Goal: Information Seeking & Learning: Understand process/instructions

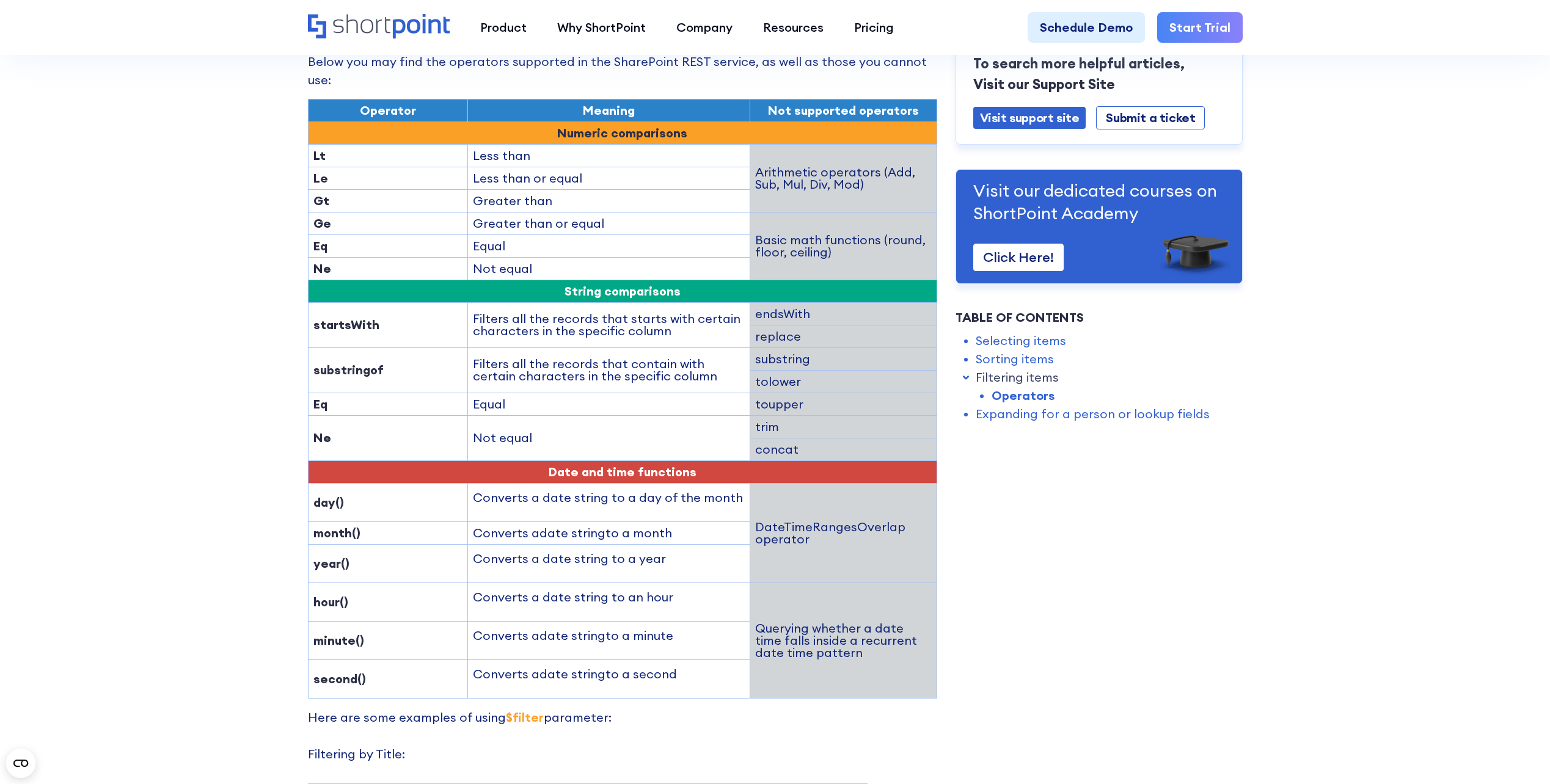
scroll to position [2268, 0]
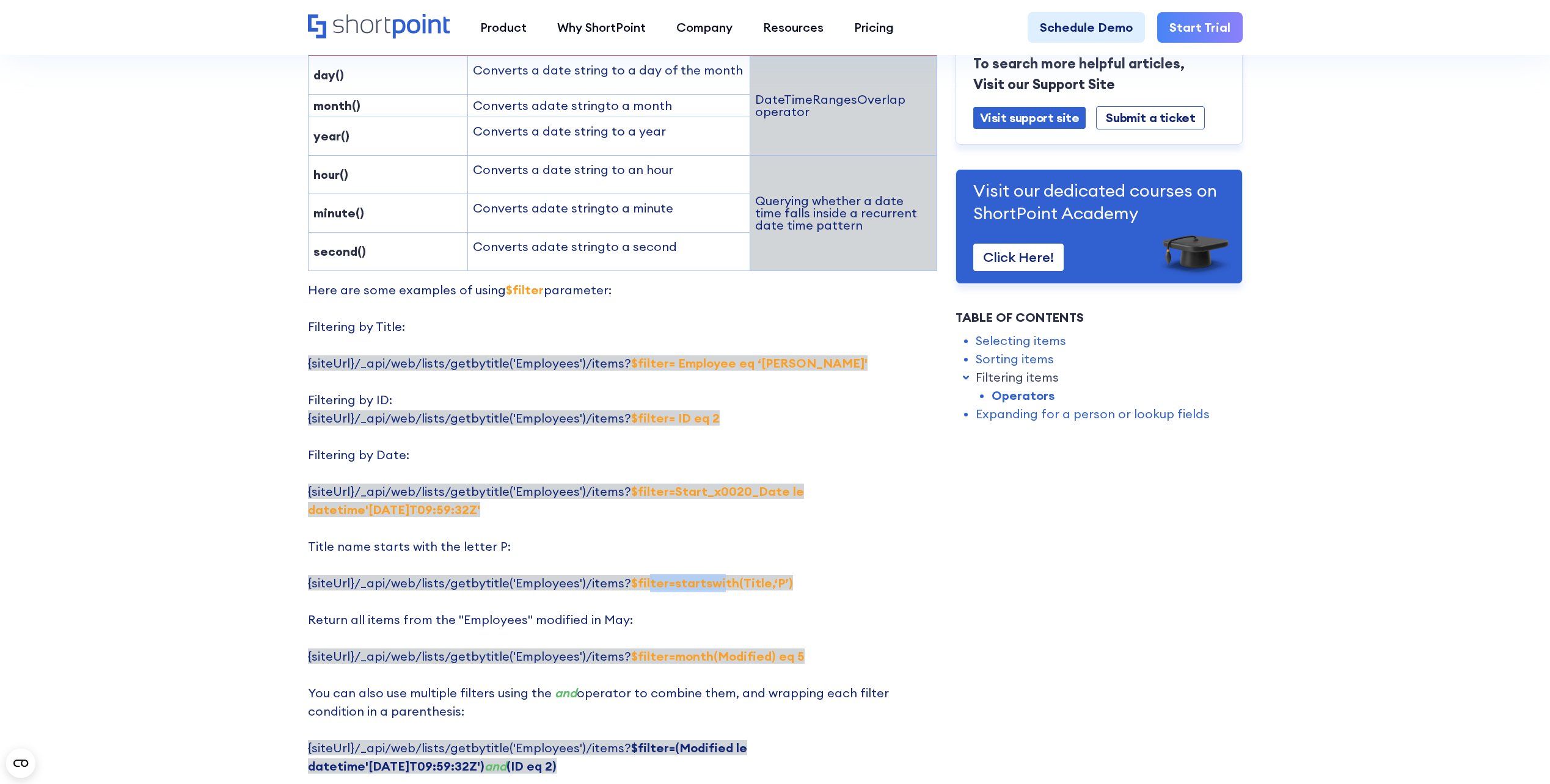
drag, startPoint x: 639, startPoint y: 510, endPoint x: 714, endPoint y: 512, distance: 75.0
click at [712, 575] on strong "$filter=startswith(Title,‘P’)" at bounding box center [712, 583] width 162 height 15
drag, startPoint x: 714, startPoint y: 512, endPoint x: 697, endPoint y: 579, distance: 69.1
click at [679, 649] on strong "$filter=month(Modified) eq 5" at bounding box center [718, 656] width 174 height 15
click at [731, 649] on strong "$filter=month(Modified) eq 5" at bounding box center [718, 656] width 174 height 15
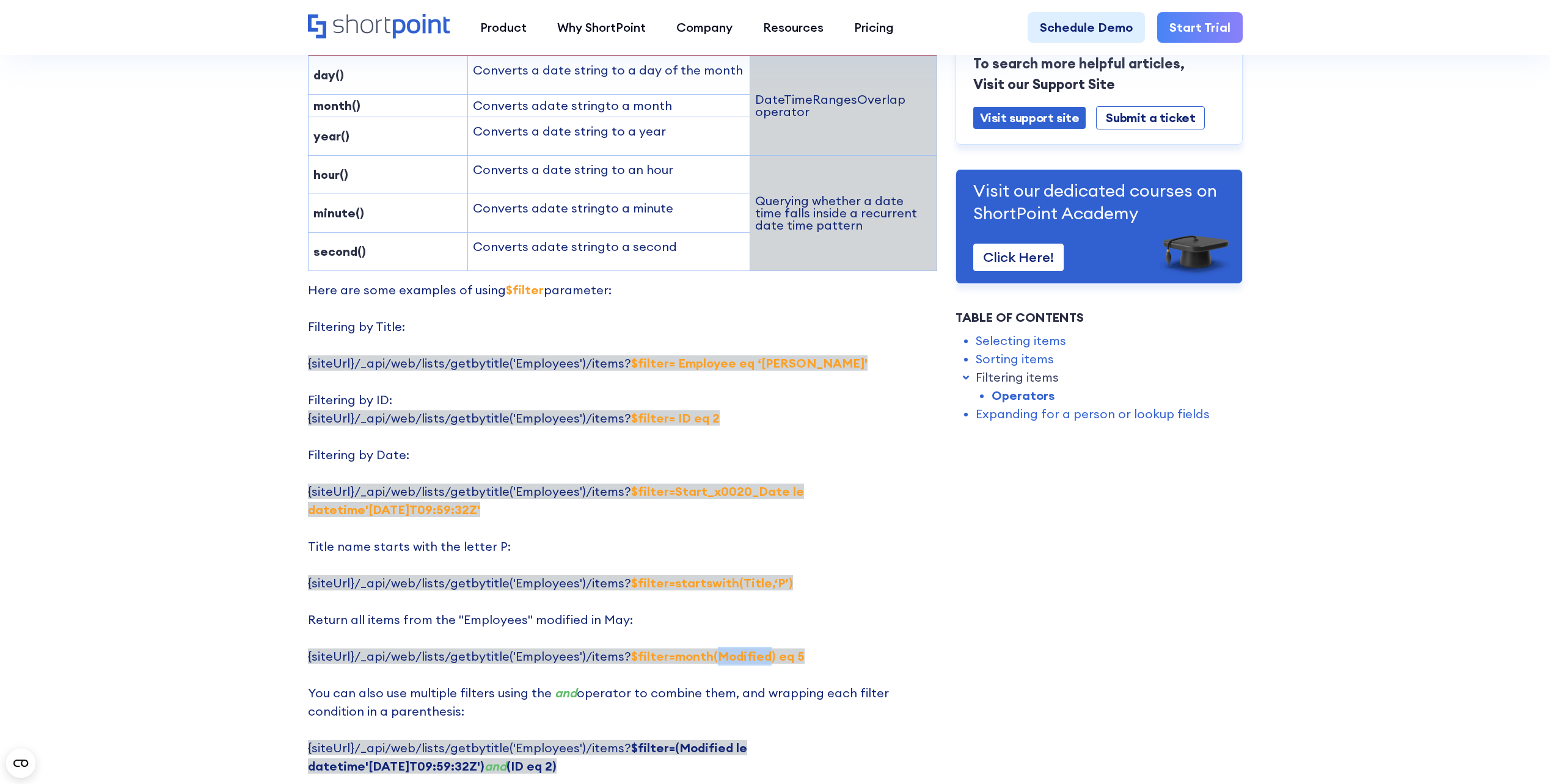
click at [731, 649] on strong "$filter=month(Modified) eq 5" at bounding box center [718, 656] width 174 height 15
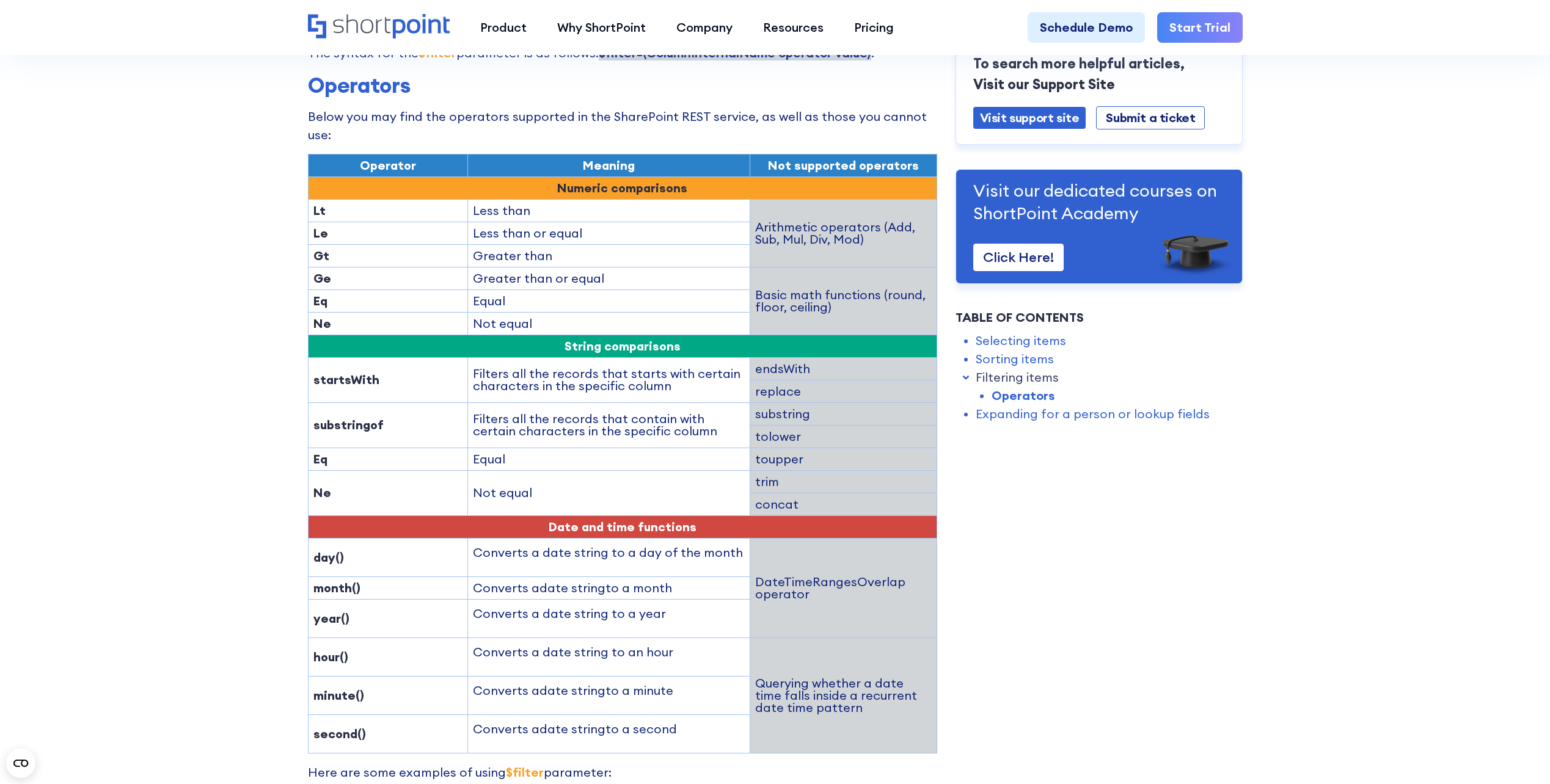
scroll to position [1779, 0]
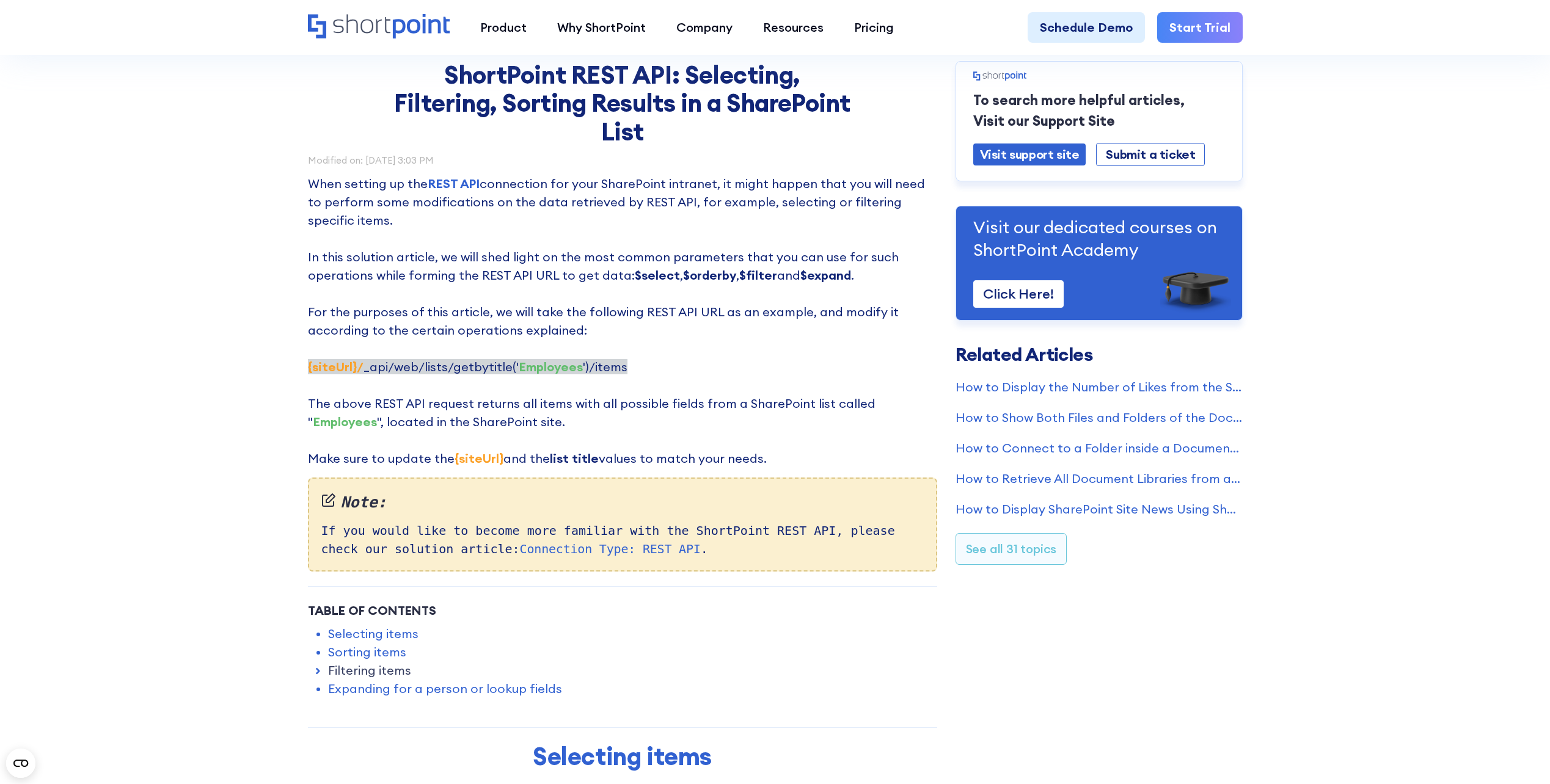
click at [577, 302] on p "When setting up the REST API connection for your SharePoint intranet, it might …" at bounding box center [622, 321] width 629 height 293
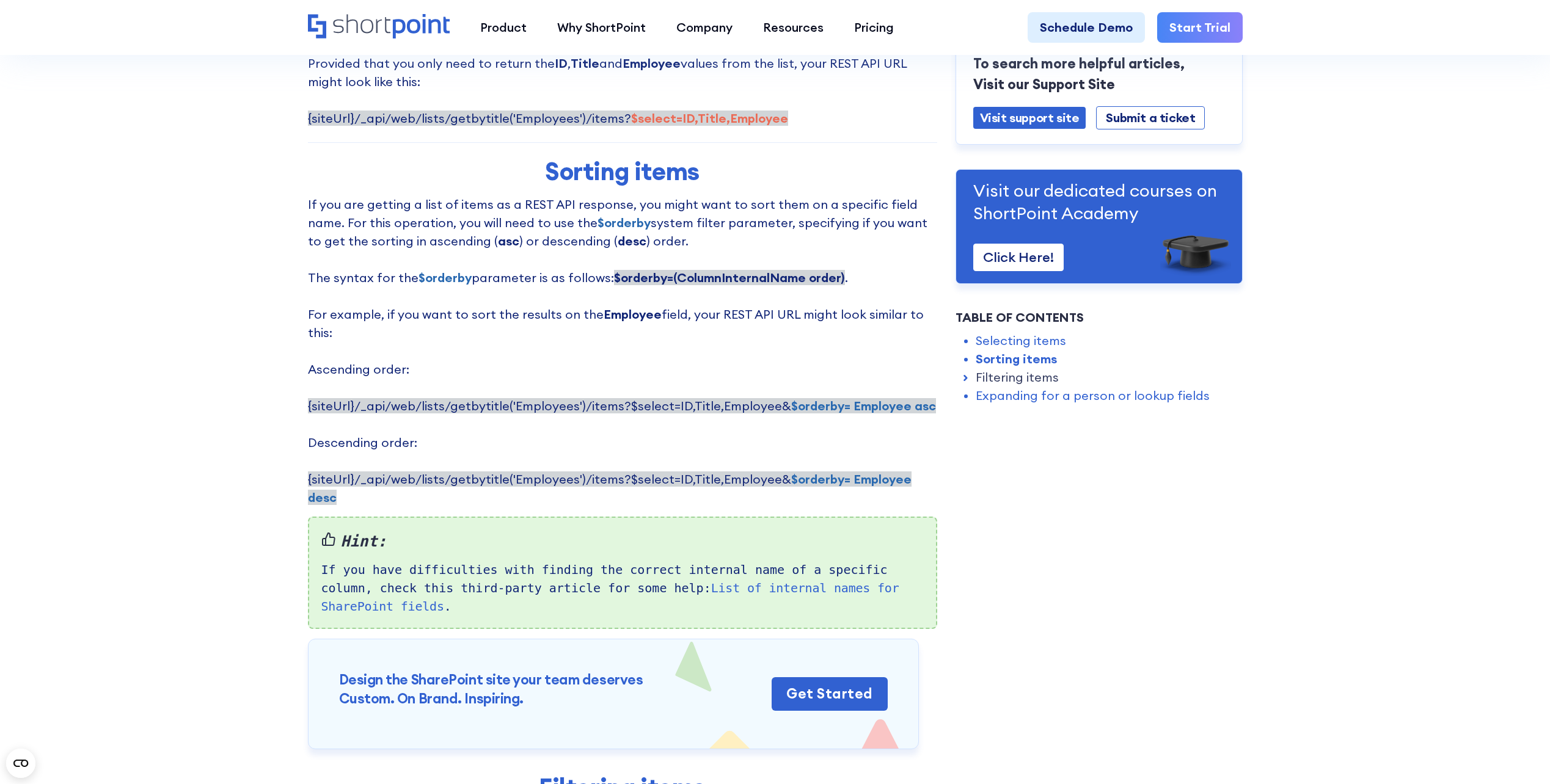
scroll to position [916, 0]
drag, startPoint x: 591, startPoint y: 316, endPoint x: 687, endPoint y: 320, distance: 96.1
click at [687, 320] on p "If you are getting a list of items as a REST API response, you might want to so…" at bounding box center [622, 351] width 629 height 311
drag, startPoint x: 687, startPoint y: 320, endPoint x: 832, endPoint y: 324, distance: 145.1
click at [832, 324] on p "If you are getting a list of items as a REST API response, you might want to so…" at bounding box center [622, 351] width 629 height 311
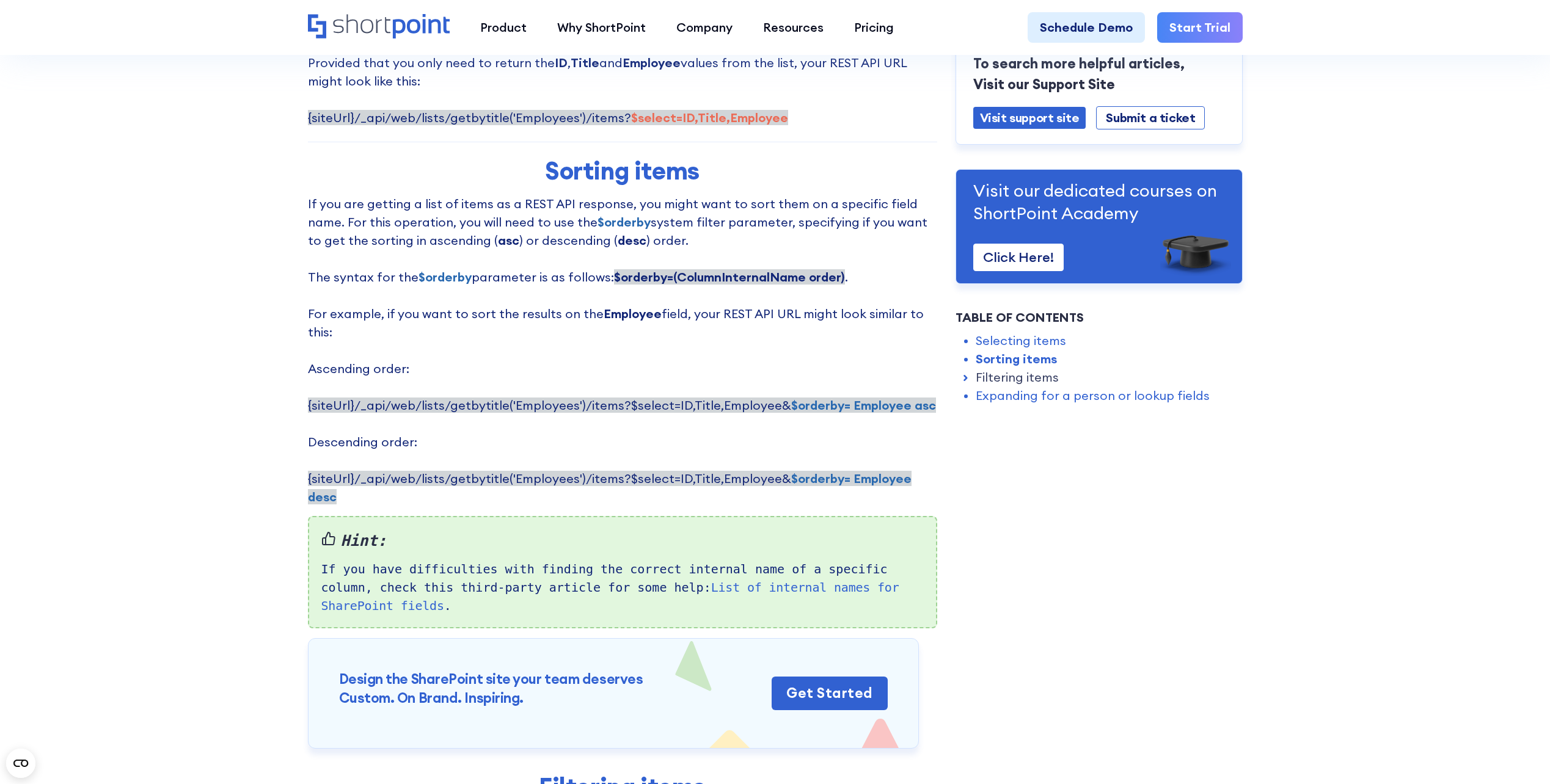
drag, startPoint x: 832, startPoint y: 324, endPoint x: 775, endPoint y: 392, distance: 88.7
click at [791, 398] on strong "$orderby= Employee asc" at bounding box center [863, 405] width 145 height 15
